Goal: Task Accomplishment & Management: Complete application form

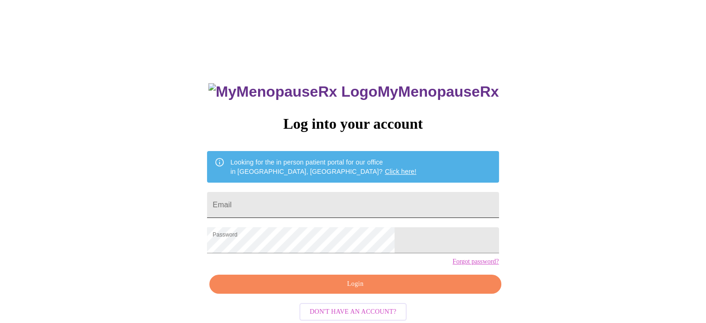
click at [353, 206] on input "Email" at bounding box center [353, 205] width 292 height 26
type input "trushatz@upsd.org"
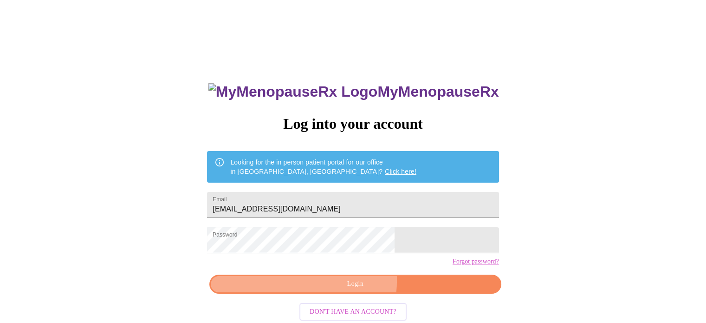
click at [337, 290] on span "Login" at bounding box center [355, 284] width 270 height 12
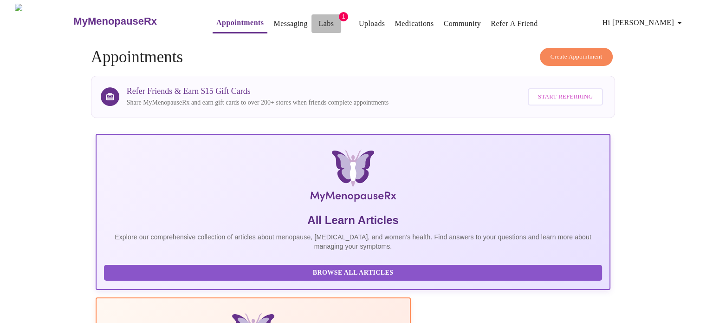
click at [318, 17] on link "Labs" at bounding box center [325, 23] width 15 height 13
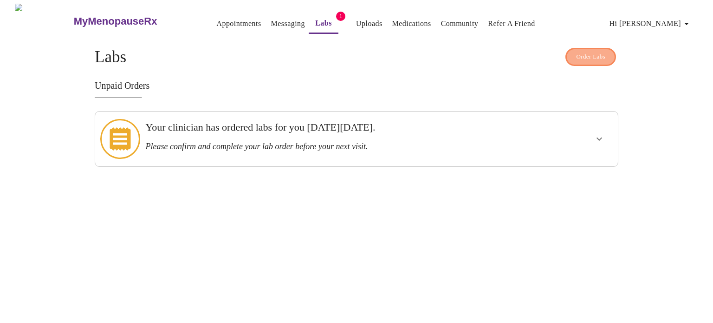
click at [593, 52] on span "Order Labs" at bounding box center [590, 57] width 29 height 11
